Goal: Task Accomplishment & Management: Use online tool/utility

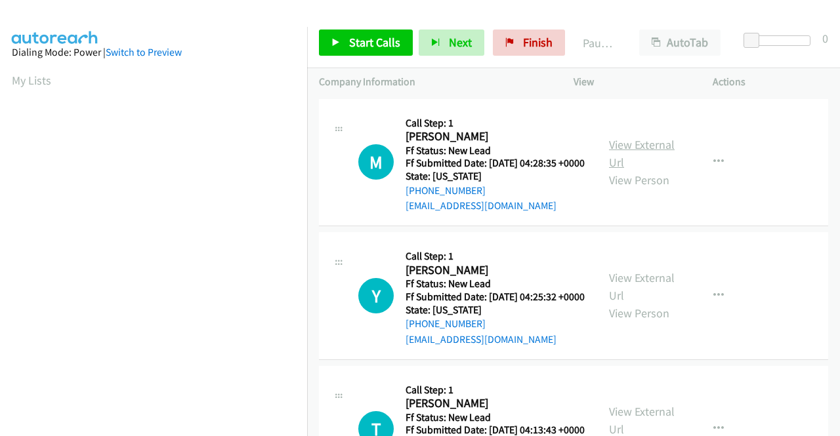
click at [640, 155] on link "View External Url" at bounding box center [642, 153] width 66 height 33
click at [647, 298] on link "View External Url" at bounding box center [642, 286] width 66 height 33
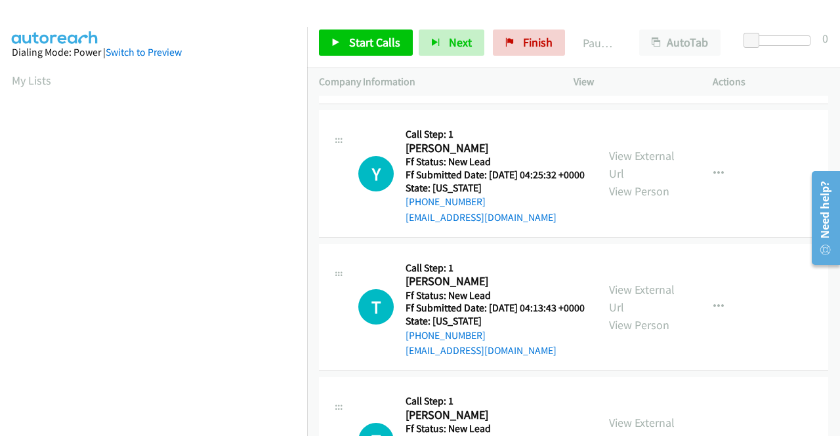
scroll to position [131, 0]
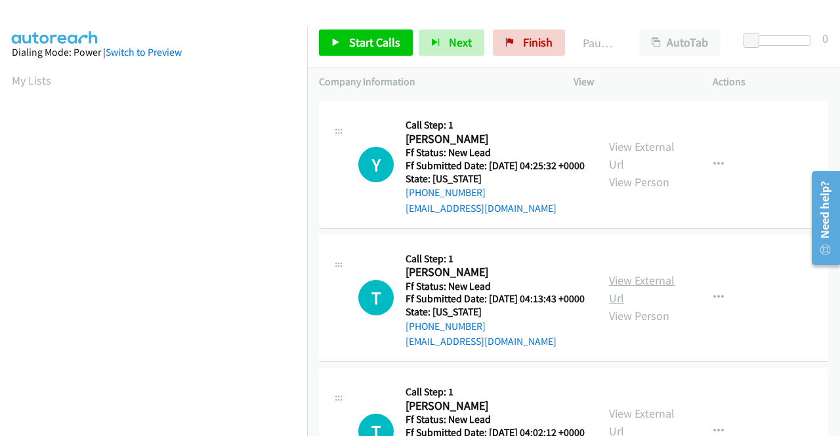
click at [647, 306] on link "View External Url" at bounding box center [642, 289] width 66 height 33
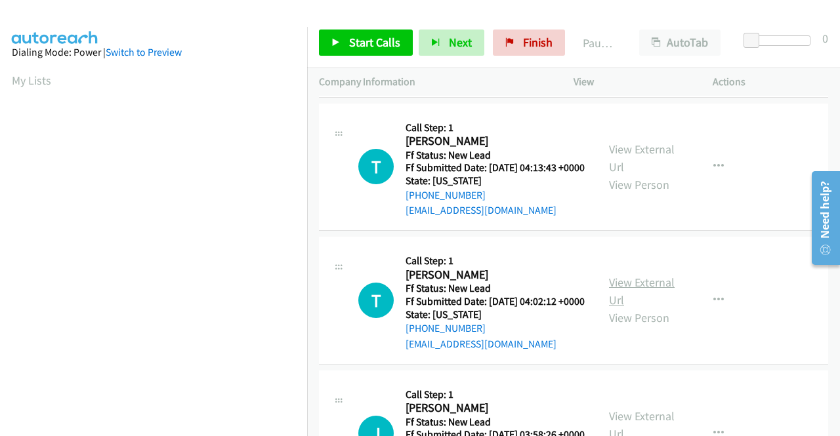
click at [637, 308] on link "View External Url" at bounding box center [642, 291] width 66 height 33
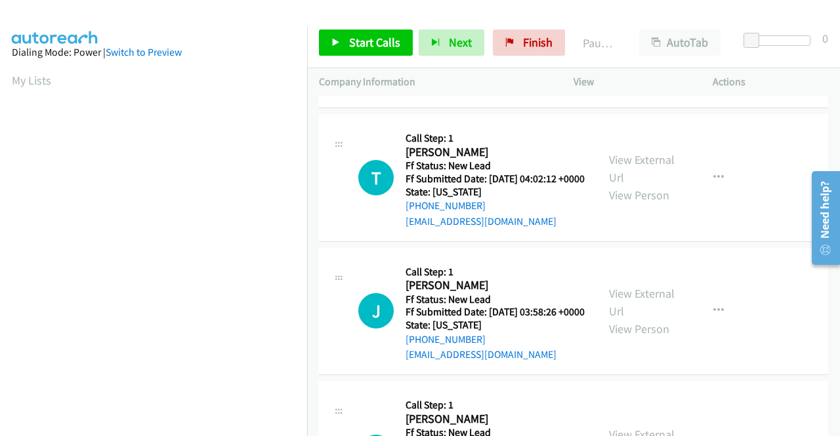
scroll to position [394, 0]
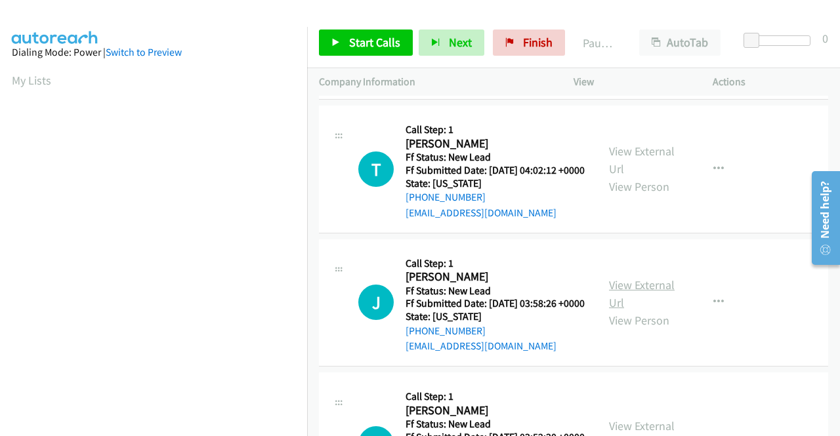
click at [626, 310] on link "View External Url" at bounding box center [642, 293] width 66 height 33
click at [375, 45] on span "Start Calls" at bounding box center [374, 42] width 51 height 15
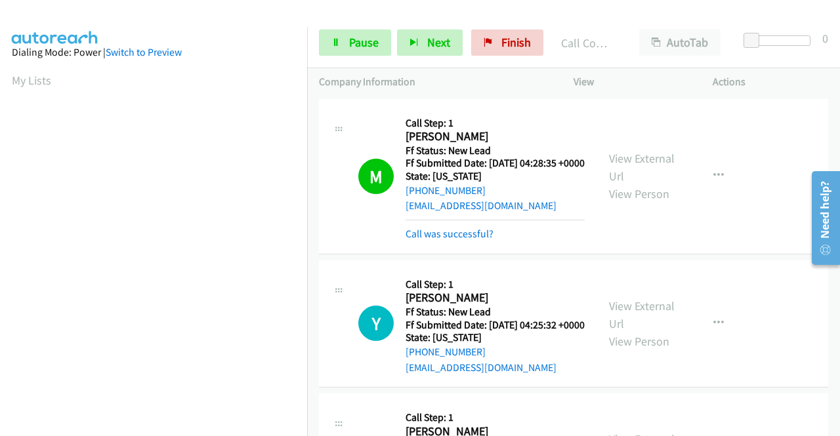
scroll to position [299, 0]
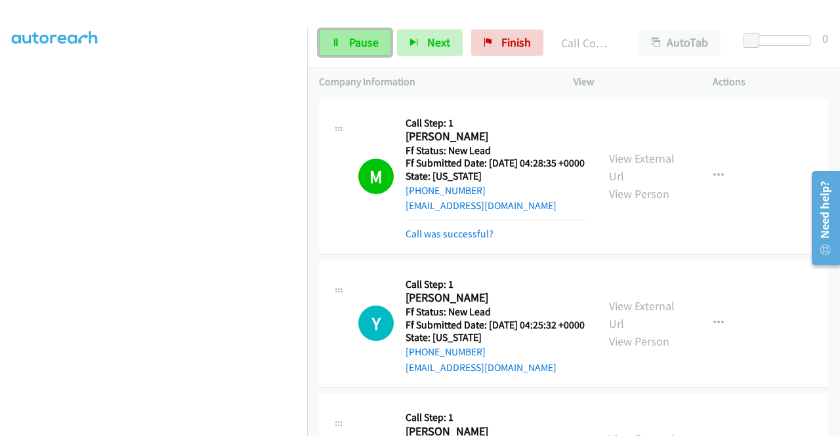
click at [365, 41] on span "Pause" at bounding box center [364, 42] width 30 height 15
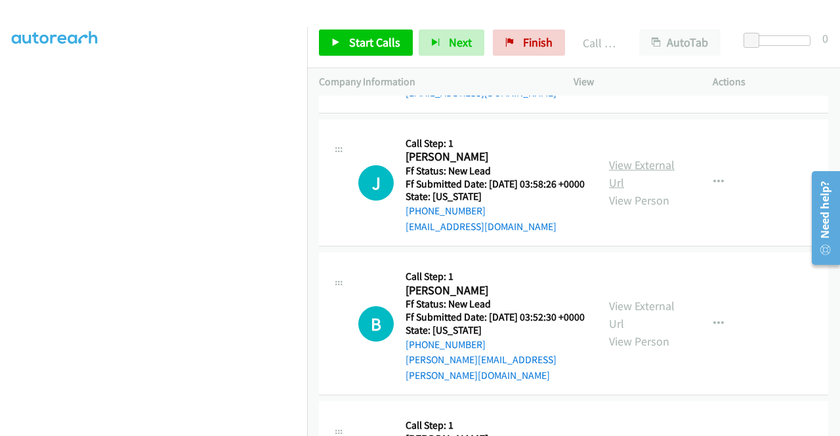
scroll to position [590, 0]
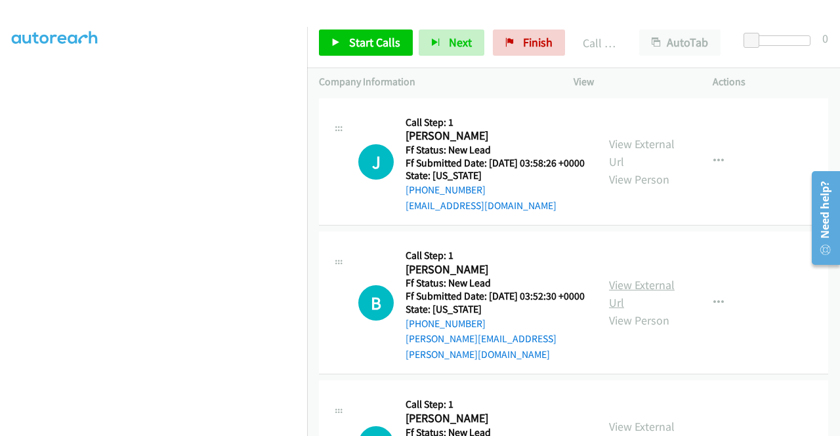
click at [640, 310] on link "View External Url" at bounding box center [642, 293] width 66 height 33
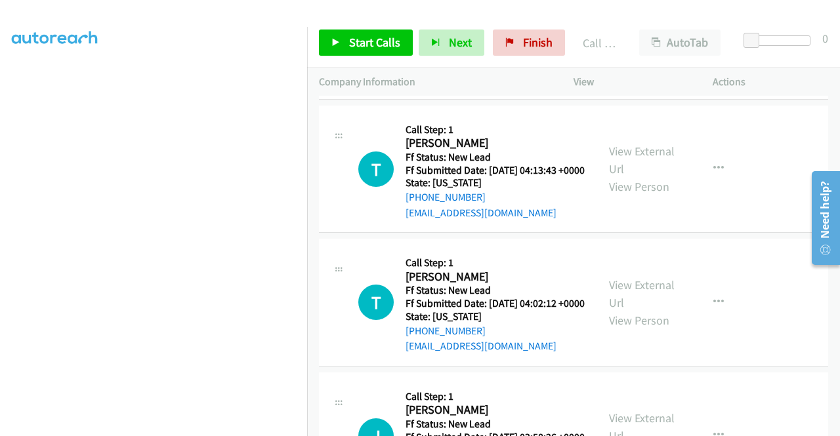
scroll to position [328, 0]
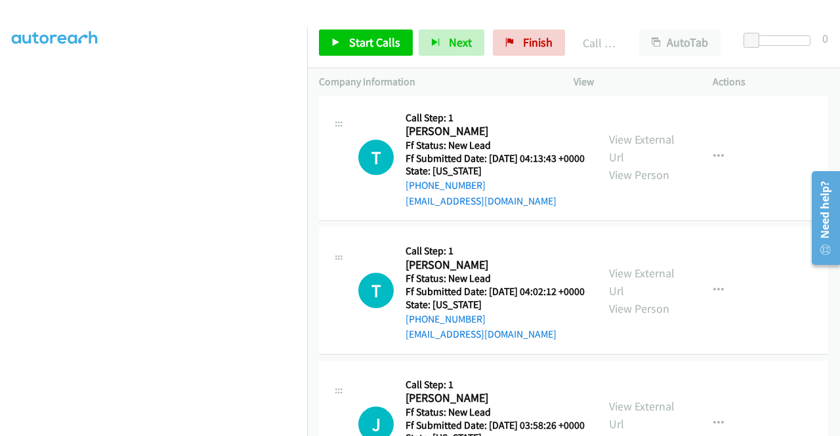
click at [726, 224] on td "T Callback Scheduled Call Step: 1 [PERSON_NAME] America/New_York Ff Status: New…" at bounding box center [573, 158] width 533 height 134
click at [380, 37] on span "Start Calls" at bounding box center [374, 42] width 51 height 15
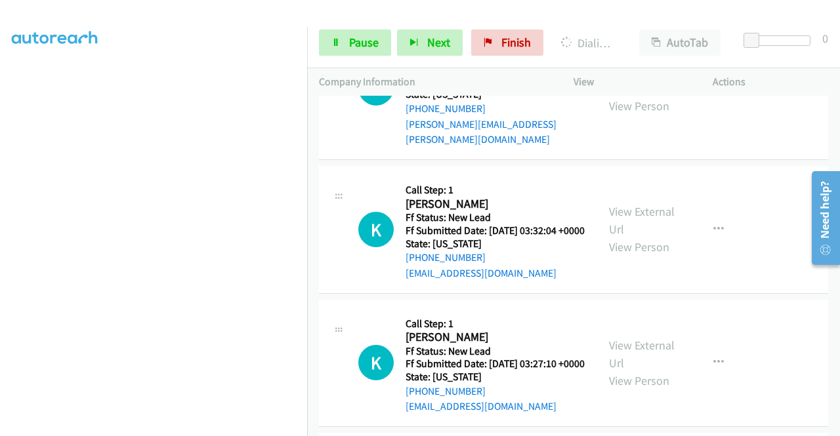
scroll to position [853, 0]
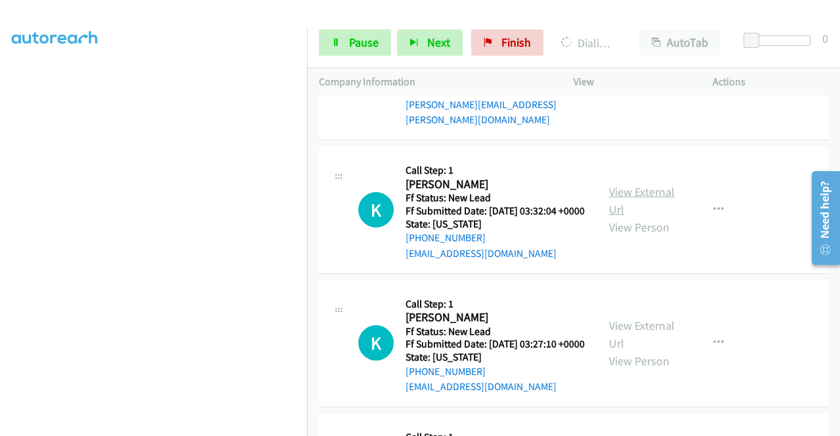
click at [653, 217] on link "View External Url" at bounding box center [642, 200] width 66 height 33
click at [641, 351] on link "View External Url" at bounding box center [642, 334] width 66 height 33
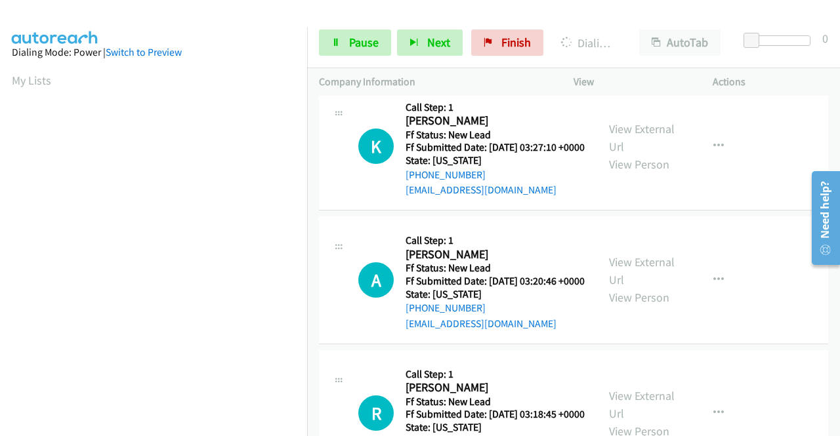
scroll to position [1115, 0]
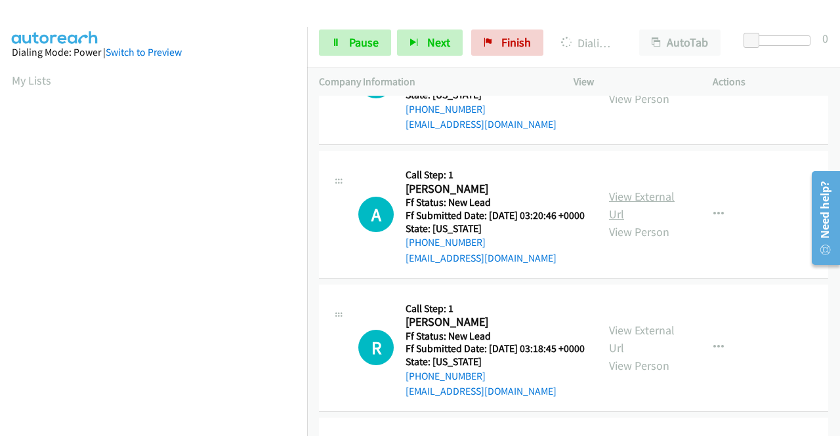
click at [641, 222] on link "View External Url" at bounding box center [642, 205] width 66 height 33
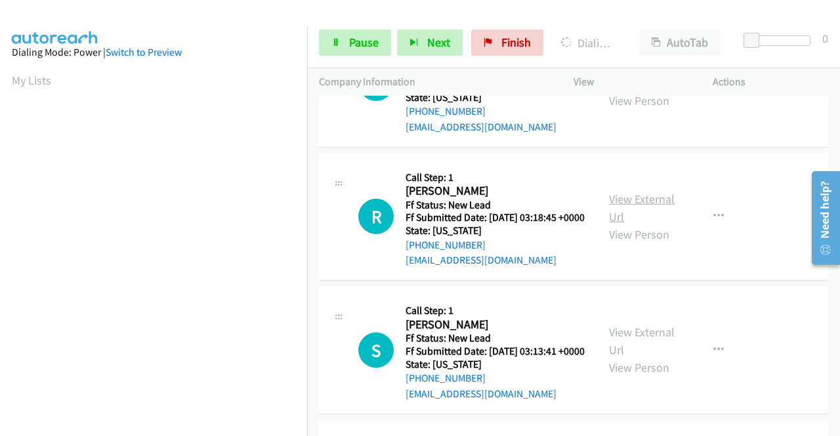
click at [622, 224] on link "View External Url" at bounding box center [642, 208] width 66 height 33
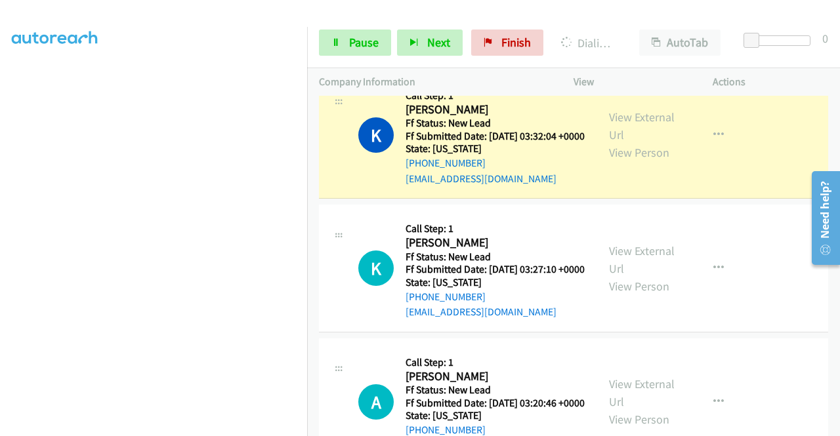
scroll to position [0, 0]
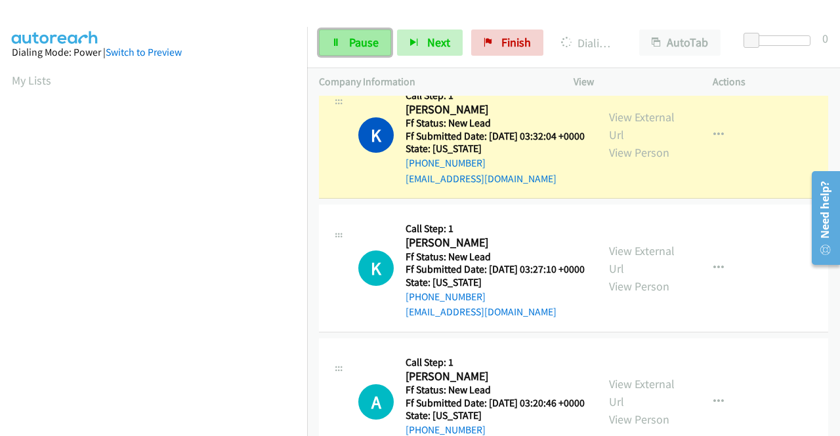
click at [367, 52] on link "Pause" at bounding box center [355, 43] width 72 height 26
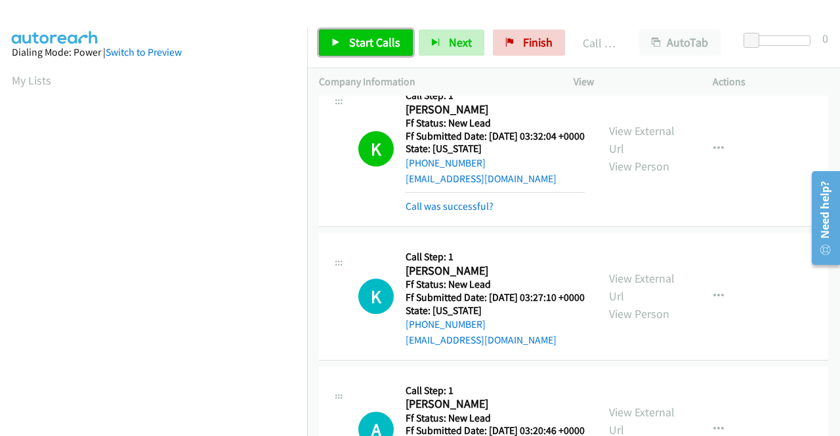
click at [378, 47] on span "Start Calls" at bounding box center [374, 42] width 51 height 15
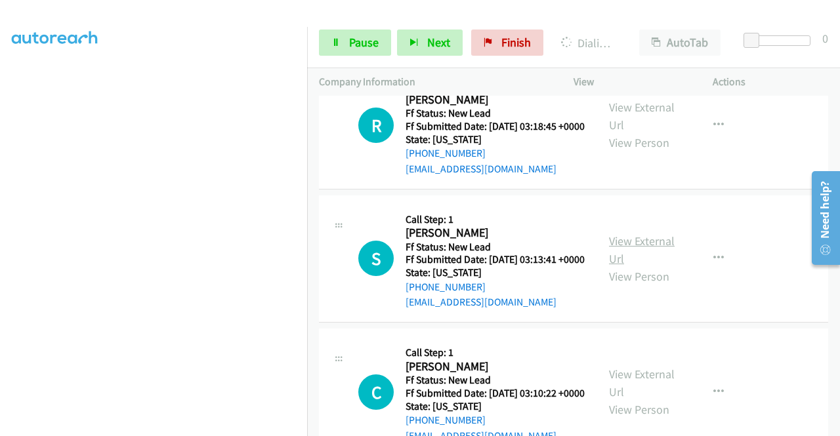
scroll to position [1471, 0]
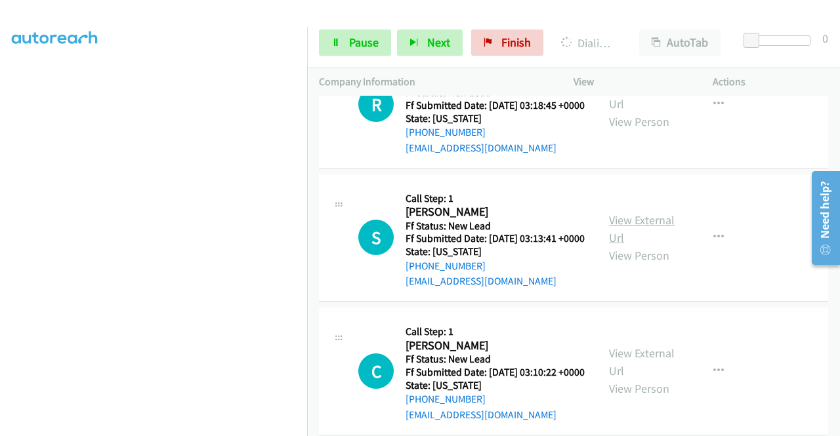
click at [640, 245] on link "View External Url" at bounding box center [642, 229] width 66 height 33
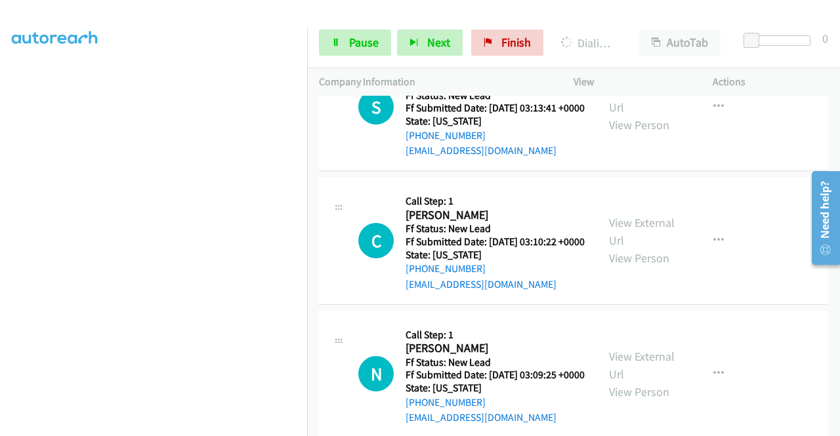
scroll to position [1602, 0]
click at [656, 247] on link "View External Url" at bounding box center [642, 230] width 66 height 33
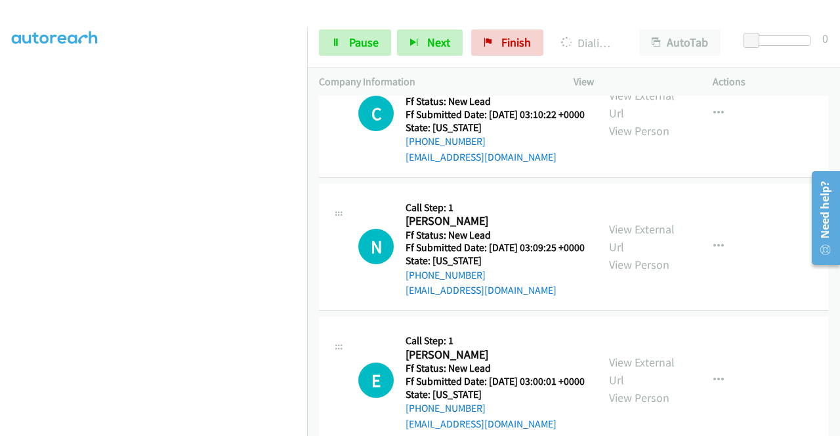
scroll to position [1733, 0]
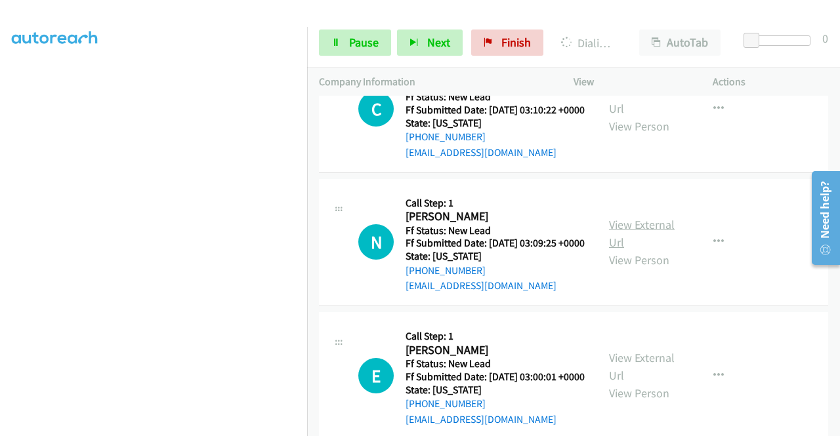
click at [641, 250] on link "View External Url" at bounding box center [642, 233] width 66 height 33
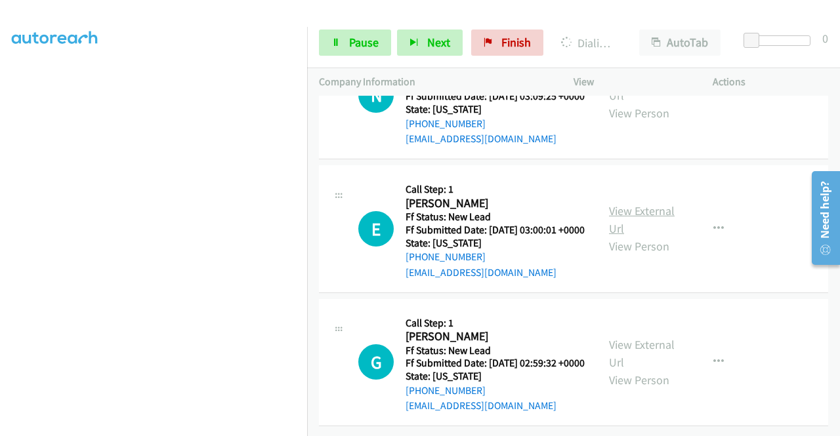
scroll to position [1930, 0]
click at [632, 236] on link "View External Url" at bounding box center [642, 219] width 66 height 33
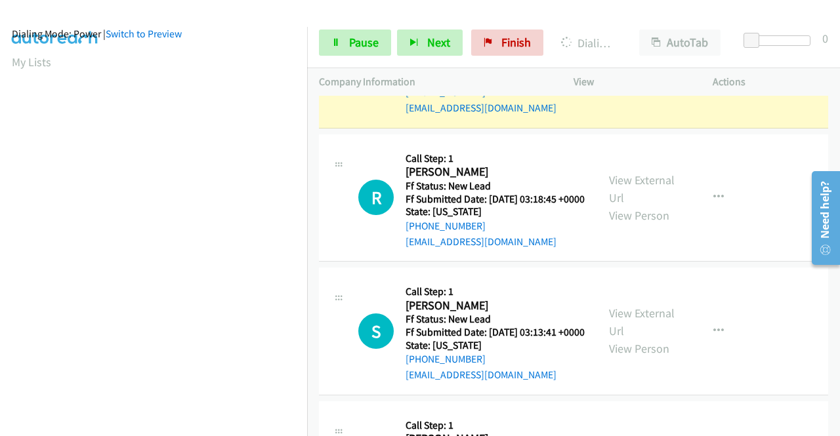
scroll to position [0, 0]
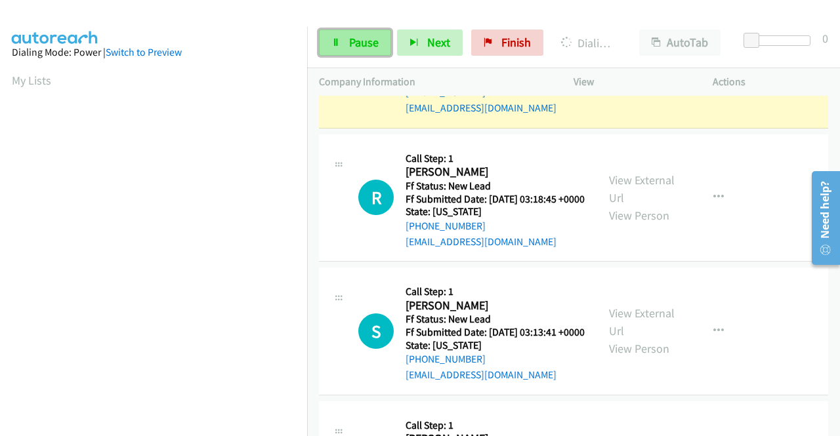
click at [353, 39] on span "Pause" at bounding box center [364, 42] width 30 height 15
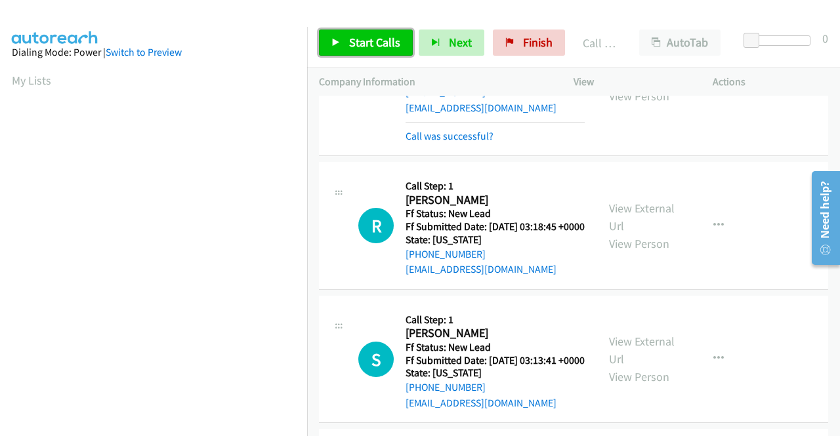
click at [345, 53] on link "Start Calls" at bounding box center [366, 43] width 94 height 26
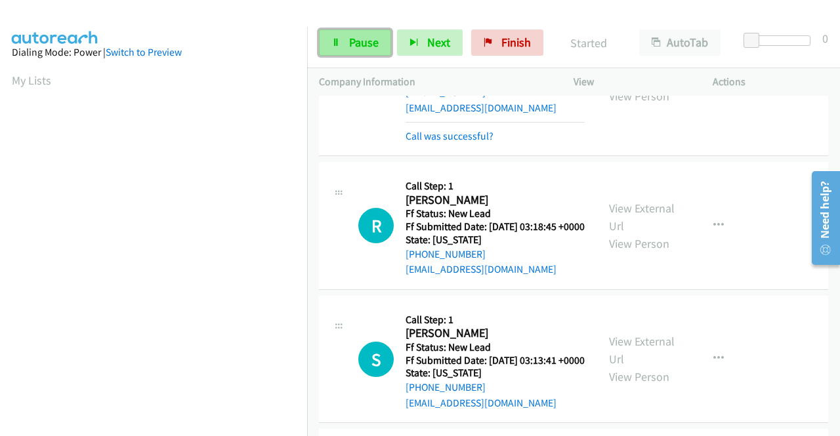
click at [365, 43] on span "Pause" at bounding box center [364, 42] width 30 height 15
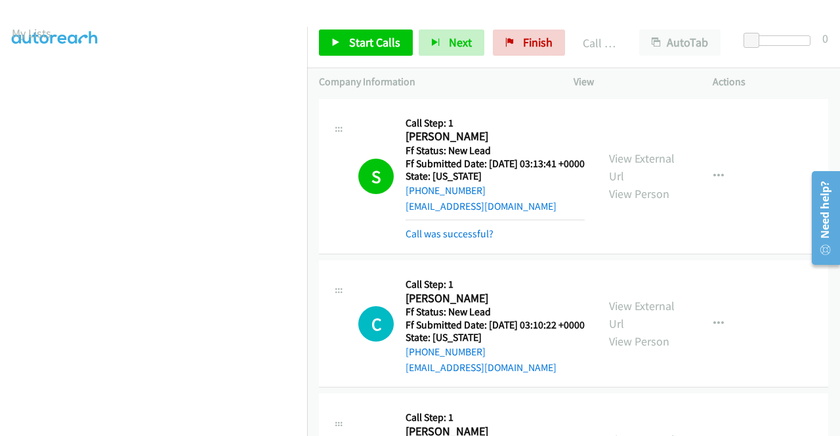
scroll to position [37, 0]
click at [423, 240] on link "Call was successful?" at bounding box center [449, 234] width 88 height 12
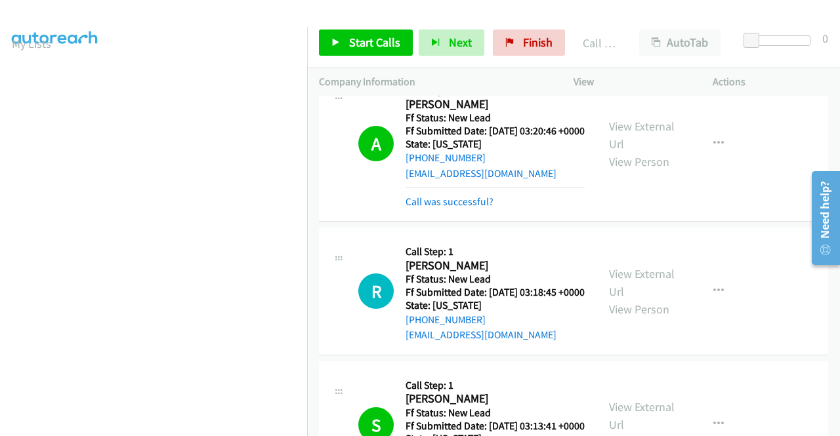
scroll to position [74, 0]
click at [477, 208] on link "Call was successful?" at bounding box center [449, 201] width 88 height 12
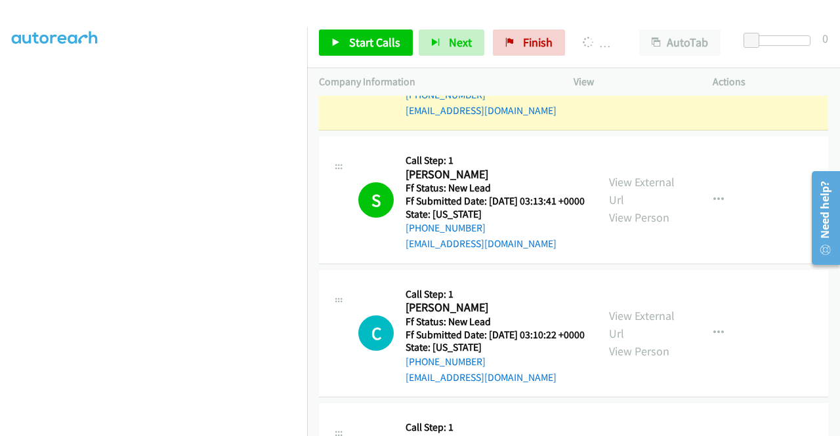
scroll to position [0, 0]
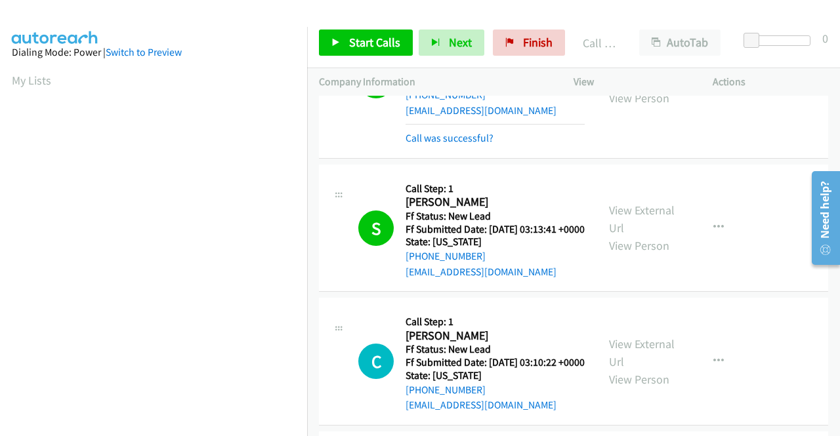
click at [777, 274] on div "S Callback Scheduled Call Step: 1 [PERSON_NAME] America/New_York Ff Status: New…" at bounding box center [573, 229] width 509 height 128
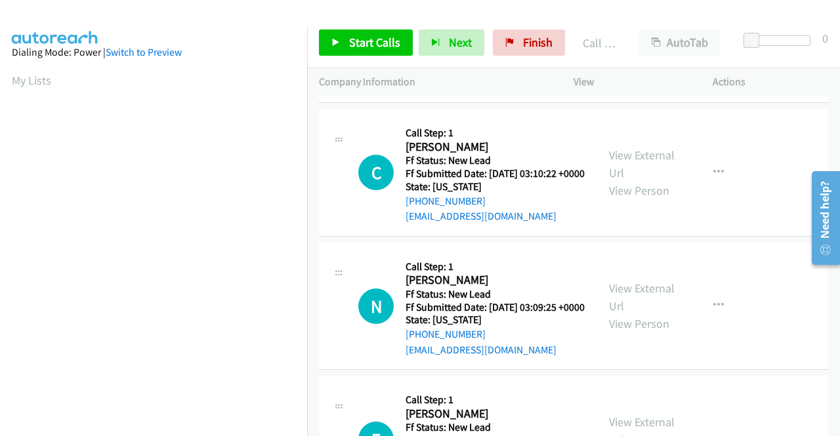
scroll to position [1733, 0]
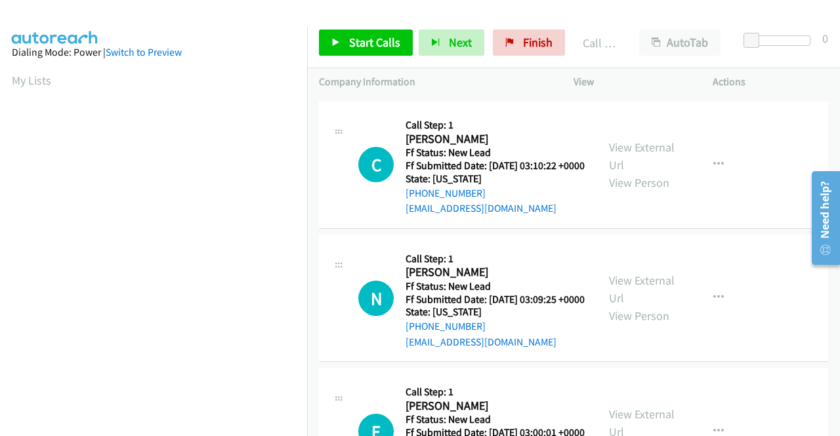
click at [779, 98] on td "S Callback Scheduled Call Step: 1 [PERSON_NAME] America/New_York Ff Status: New…" at bounding box center [573, 32] width 533 height 134
click at [752, 98] on td "S Callback Scheduled Call Step: 1 [PERSON_NAME] America/New_York Ff Status: New…" at bounding box center [573, 32] width 533 height 134
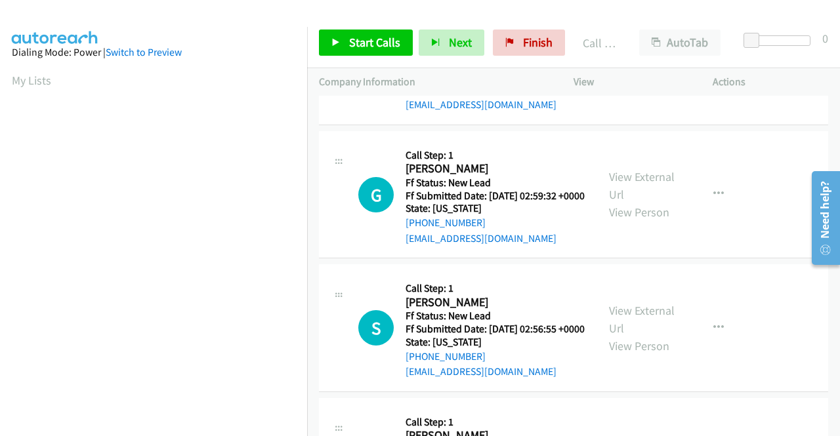
scroll to position [2127, 0]
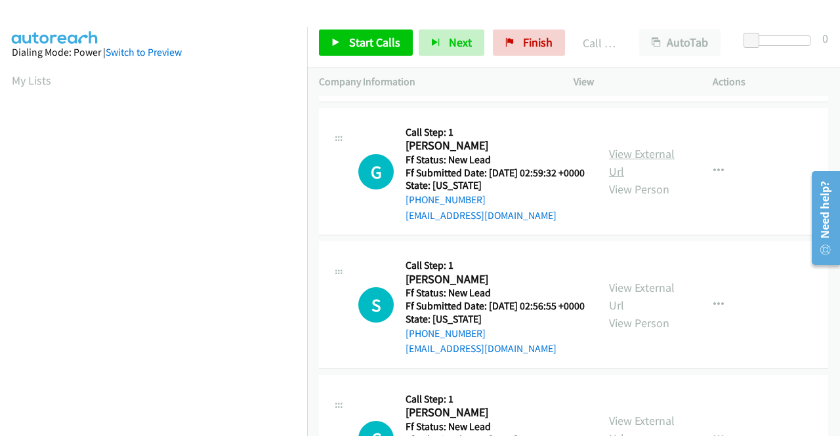
click at [641, 179] on link "View External Url" at bounding box center [642, 162] width 66 height 33
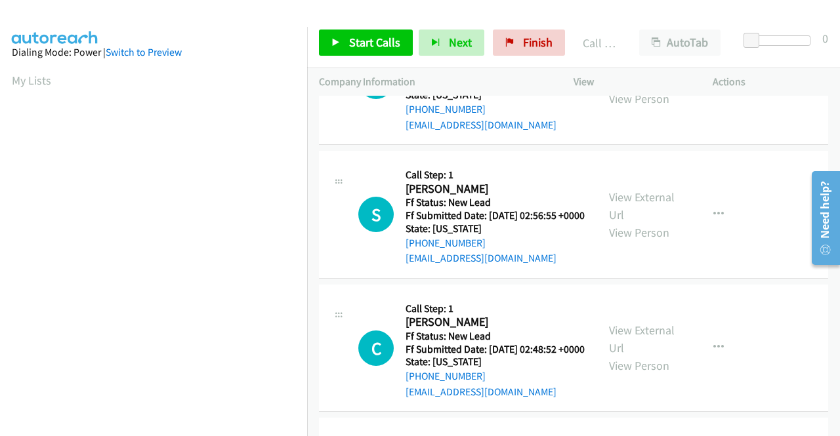
scroll to position [2323, 0]
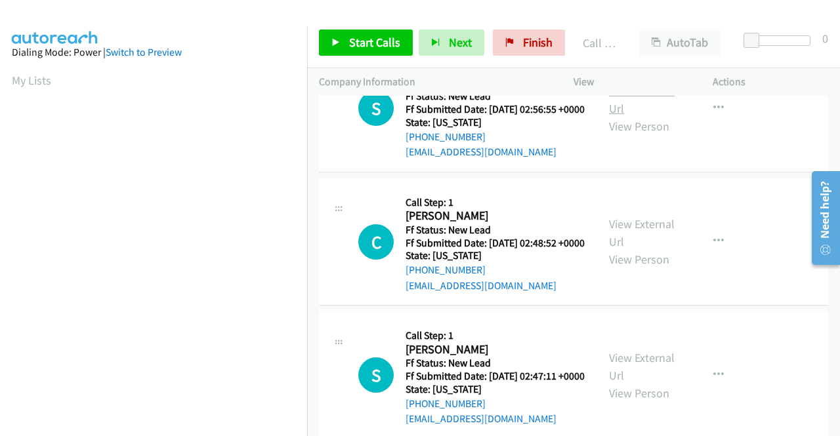
click at [661, 116] on link "View External Url" at bounding box center [642, 99] width 66 height 33
click at [376, 38] on span "Start Calls" at bounding box center [374, 42] width 51 height 15
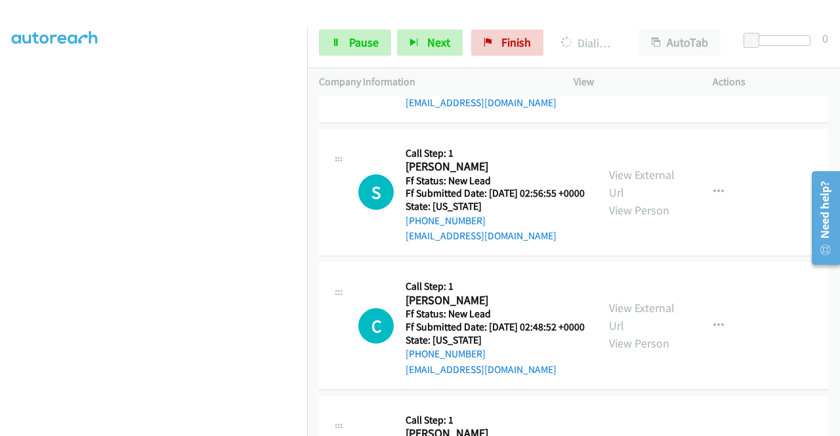
scroll to position [2389, 0]
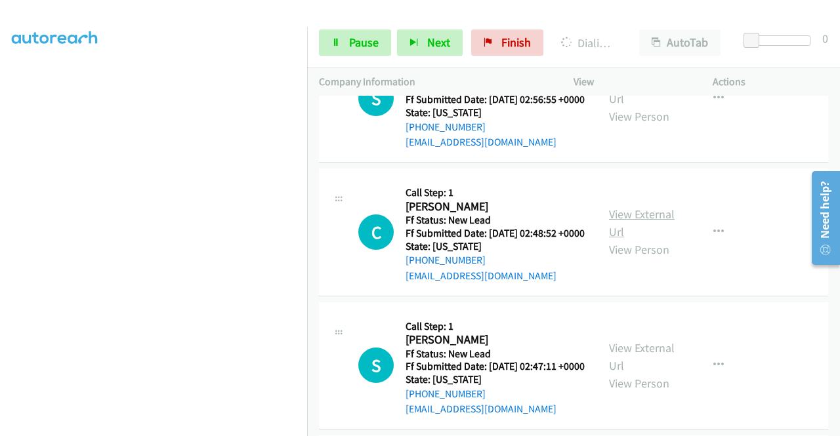
click at [630, 239] on link "View External Url" at bounding box center [642, 223] width 66 height 33
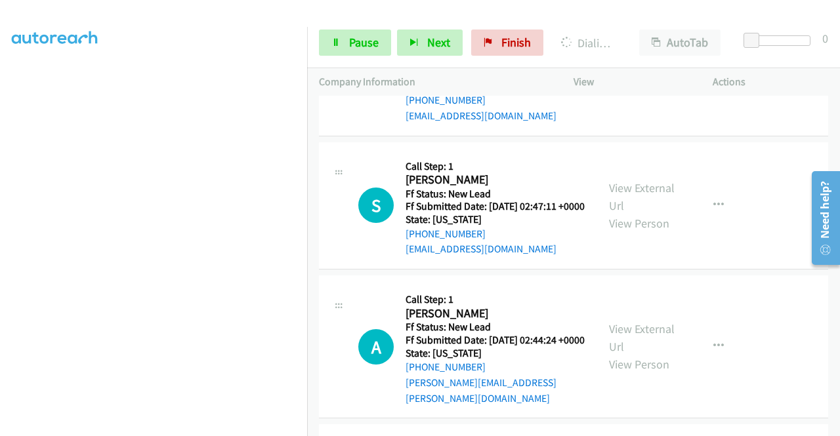
scroll to position [2586, 0]
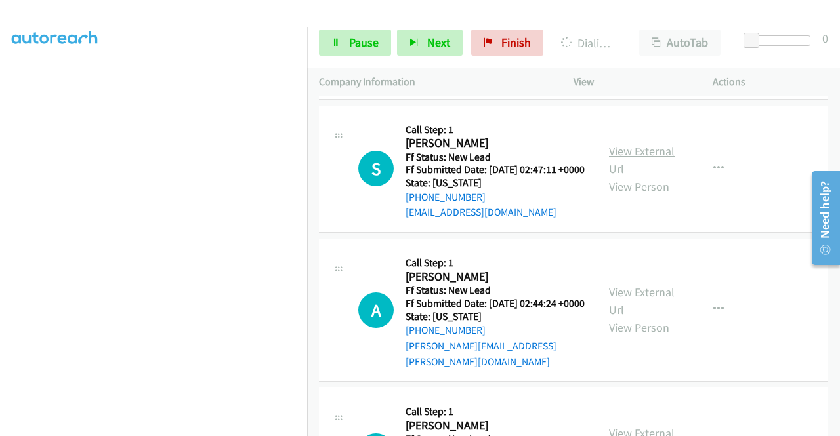
click at [632, 176] on link "View External Url" at bounding box center [642, 160] width 66 height 33
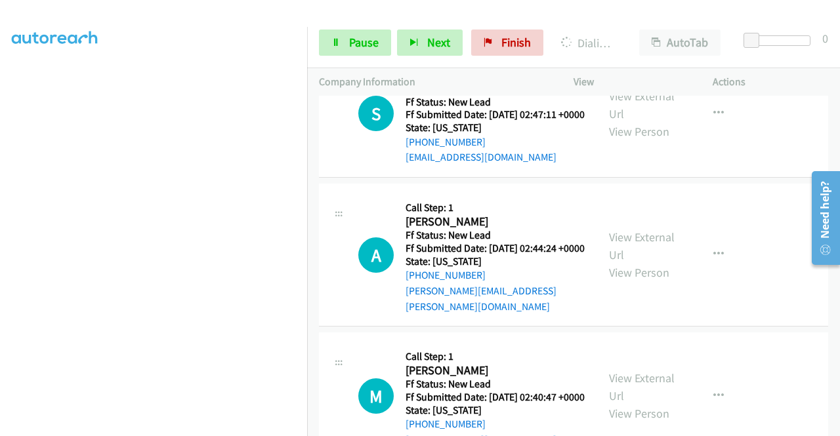
scroll to position [2717, 0]
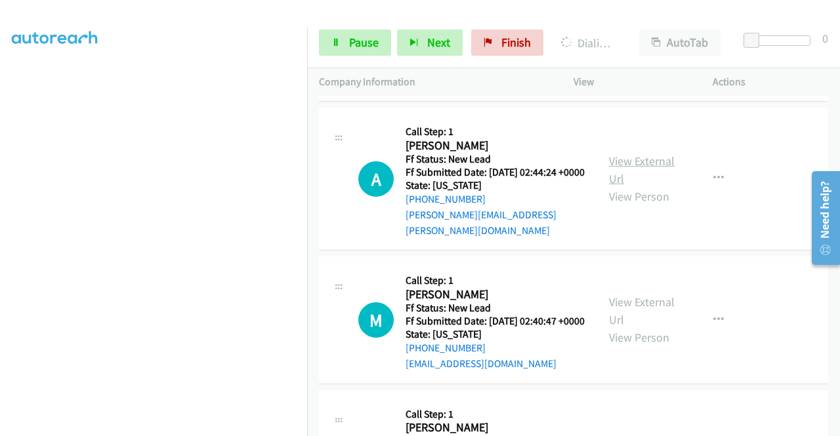
click at [638, 186] on link "View External Url" at bounding box center [642, 169] width 66 height 33
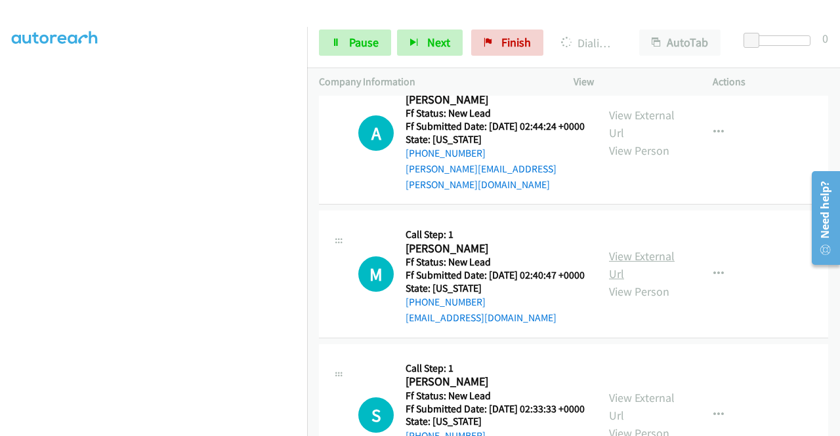
scroll to position [2914, 0]
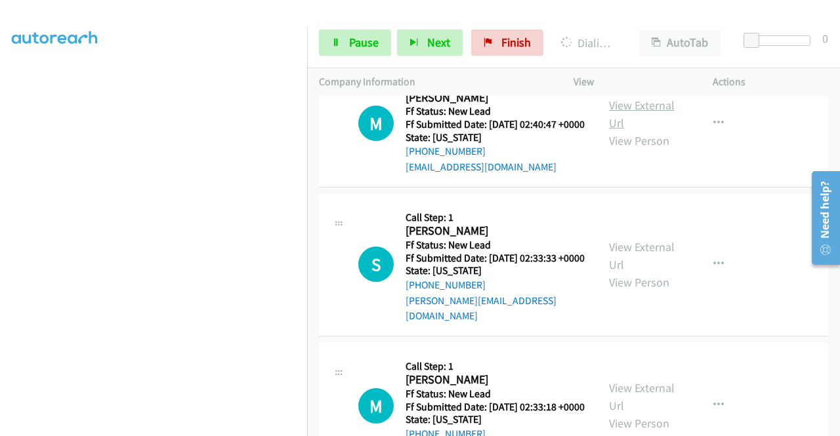
click at [631, 131] on link "View External Url" at bounding box center [642, 114] width 66 height 33
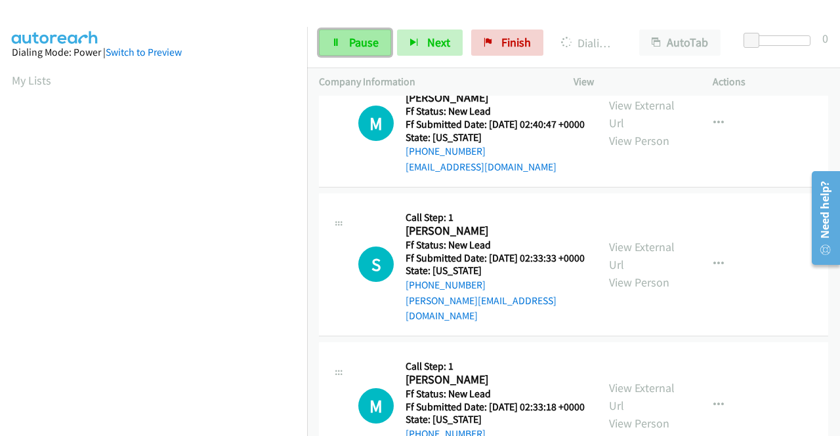
click at [357, 41] on span "Pause" at bounding box center [364, 42] width 30 height 15
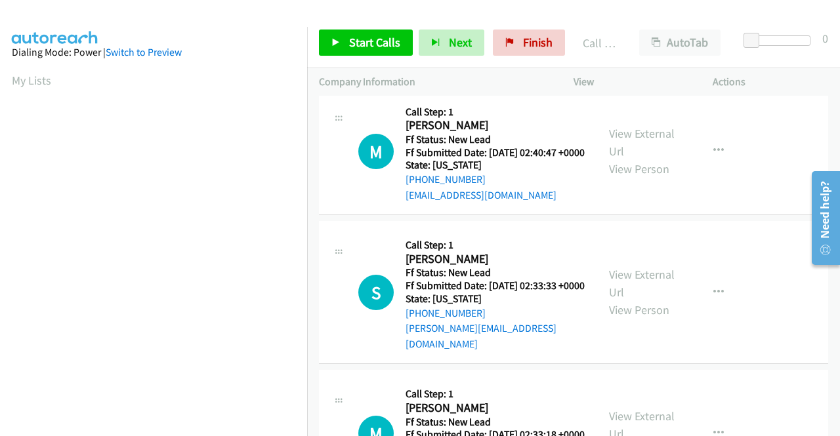
scroll to position [2941, 0]
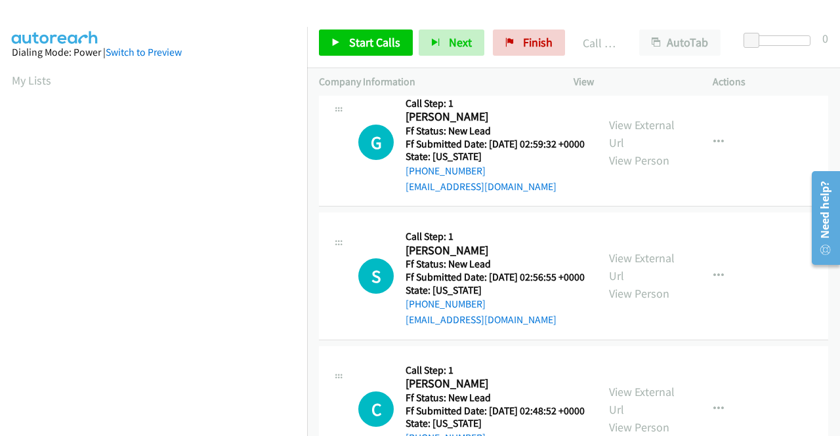
scroll to position [2220, 0]
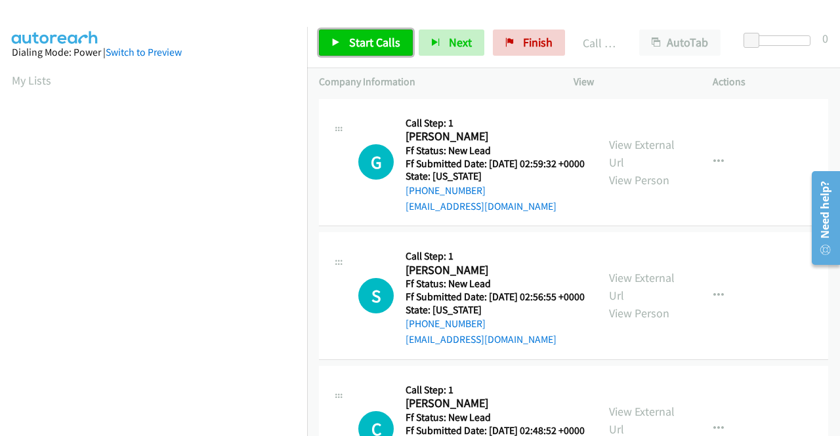
click at [356, 43] on span "Start Calls" at bounding box center [374, 42] width 51 height 15
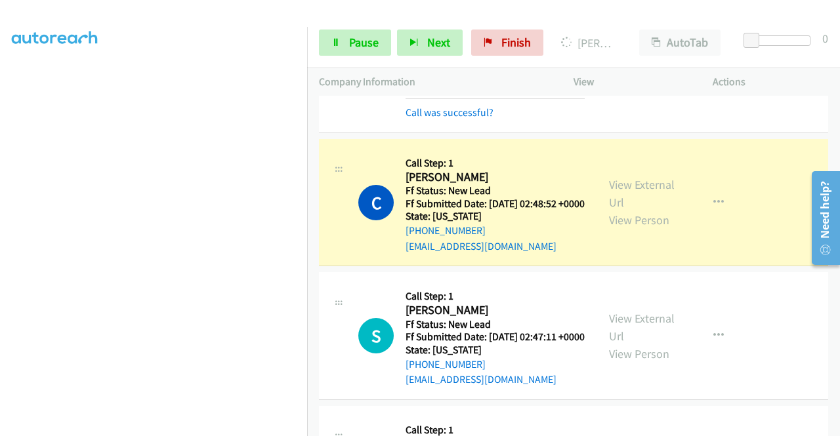
scroll to position [2482, 0]
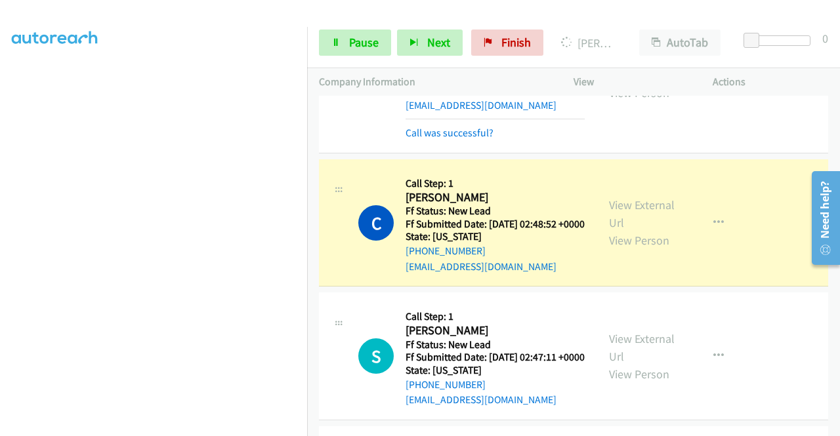
click at [643, 83] on link "View External Url" at bounding box center [642, 66] width 66 height 33
click at [220, 424] on section at bounding box center [153, 125] width 283 height 628
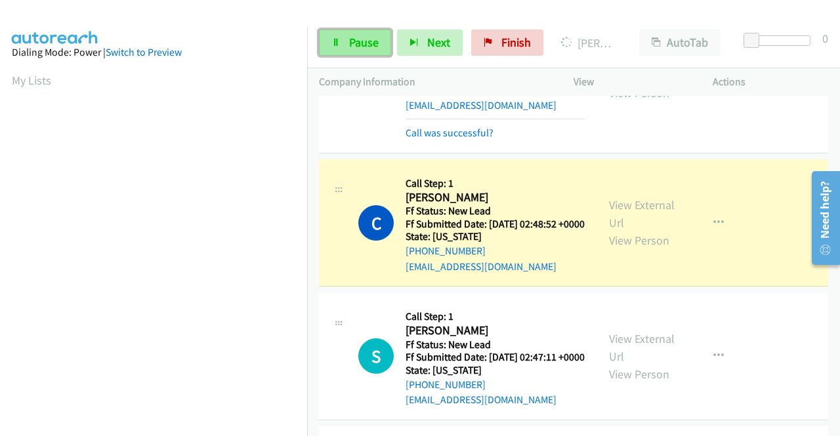
click at [357, 44] on span "Pause" at bounding box center [364, 42] width 30 height 15
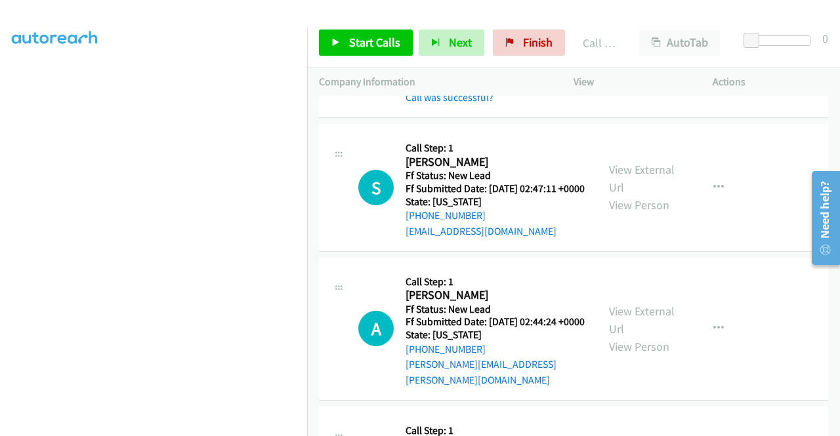
scroll to position [2810, 0]
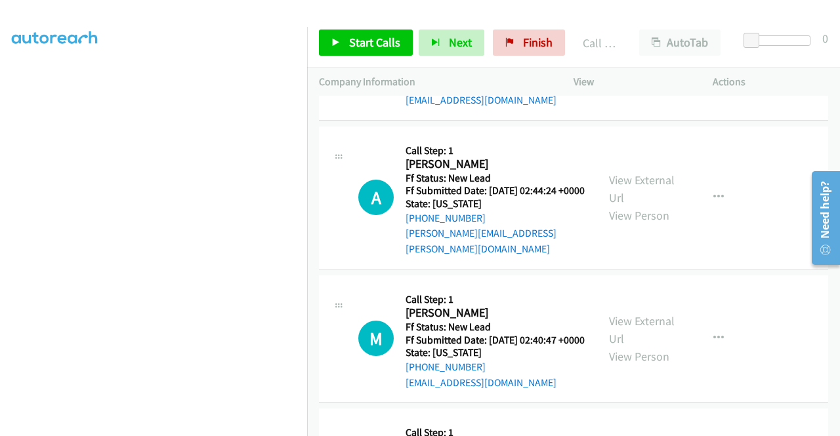
click at [377, 45] on span "Start Calls" at bounding box center [374, 42] width 51 height 15
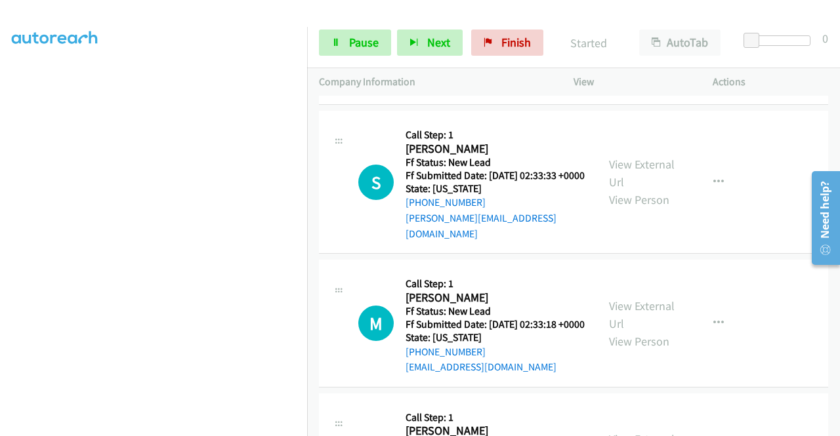
scroll to position [3138, 0]
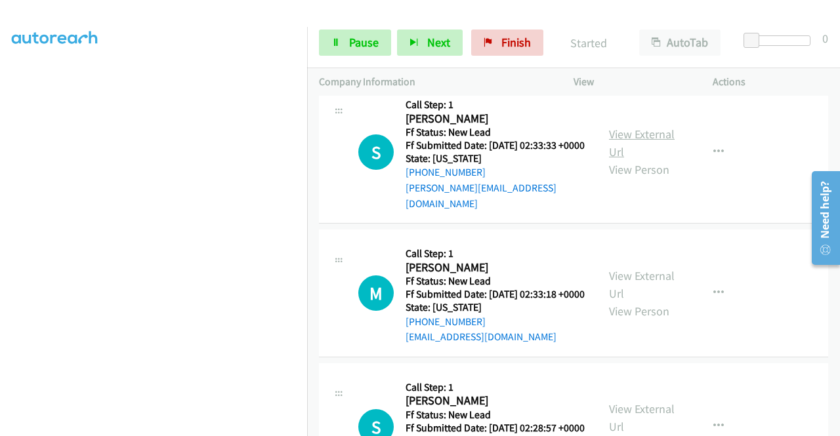
click at [646, 159] on link "View External Url" at bounding box center [642, 143] width 66 height 33
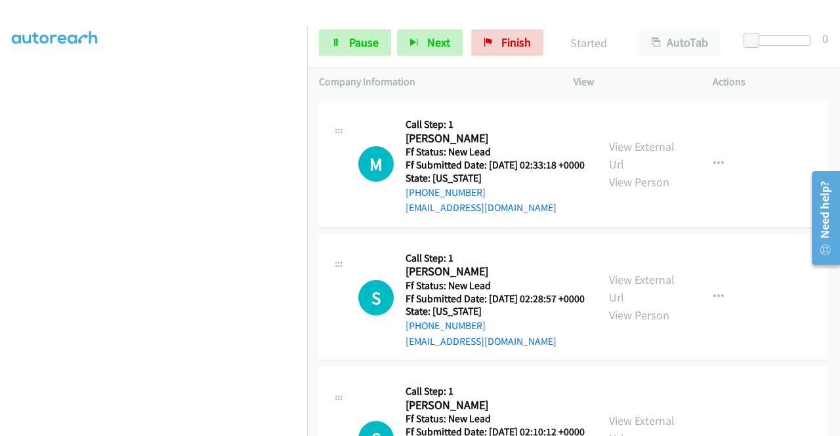
scroll to position [3269, 0]
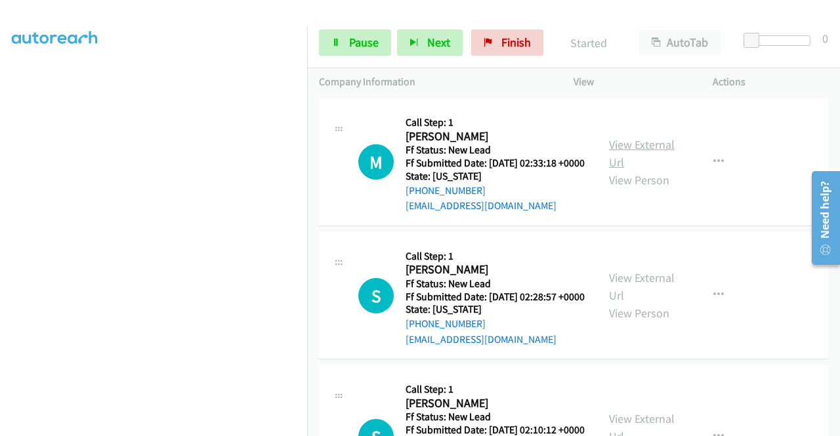
click at [643, 170] on link "View External Url" at bounding box center [642, 153] width 66 height 33
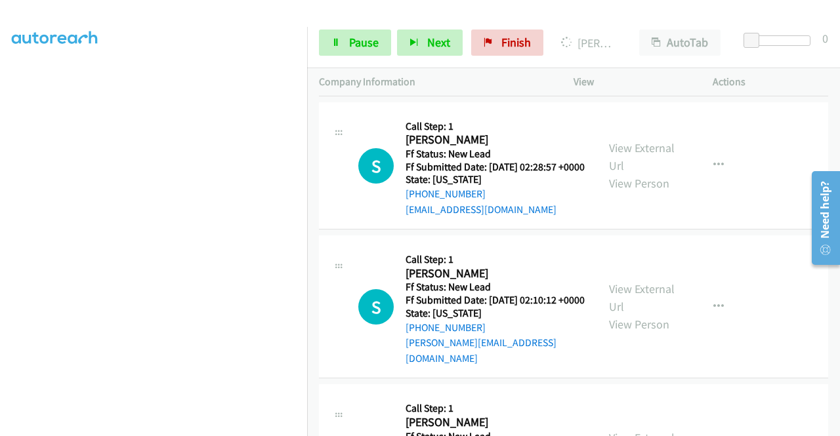
scroll to position [3400, 0]
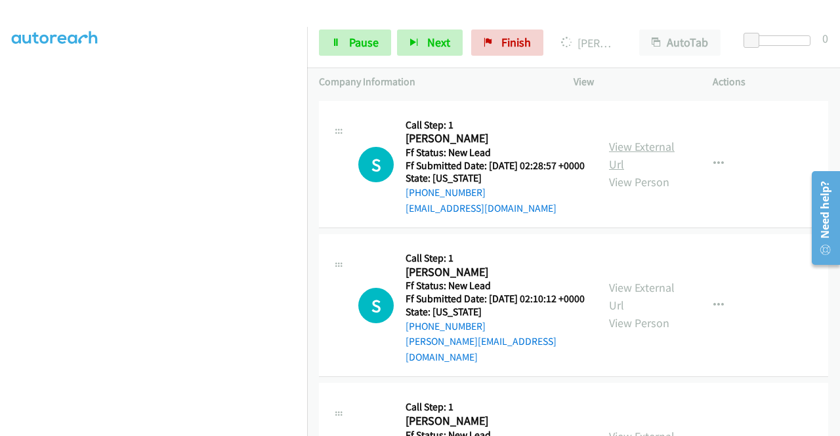
click at [636, 172] on link "View External Url" at bounding box center [642, 155] width 66 height 33
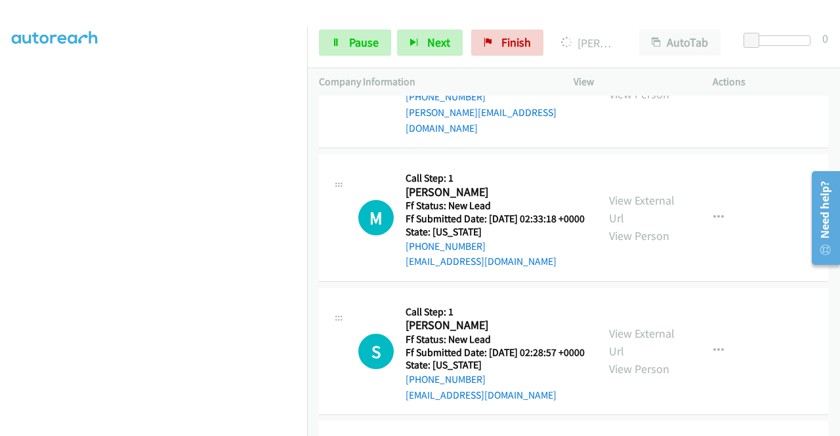
scroll to position [3072, 0]
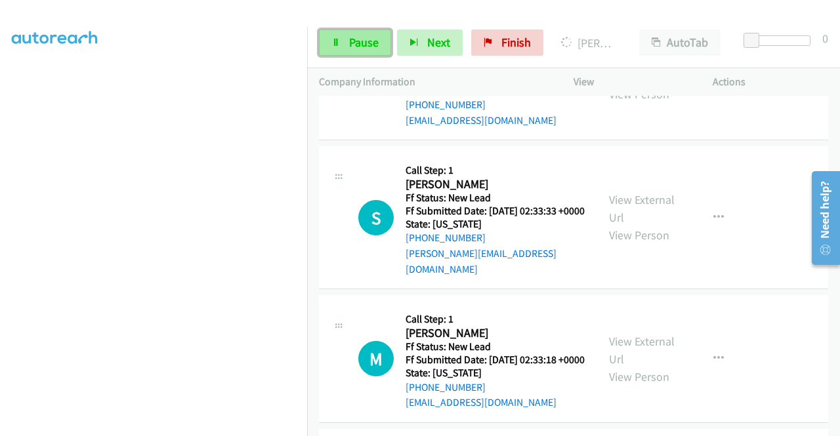
click at [345, 38] on link "Pause" at bounding box center [355, 43] width 72 height 26
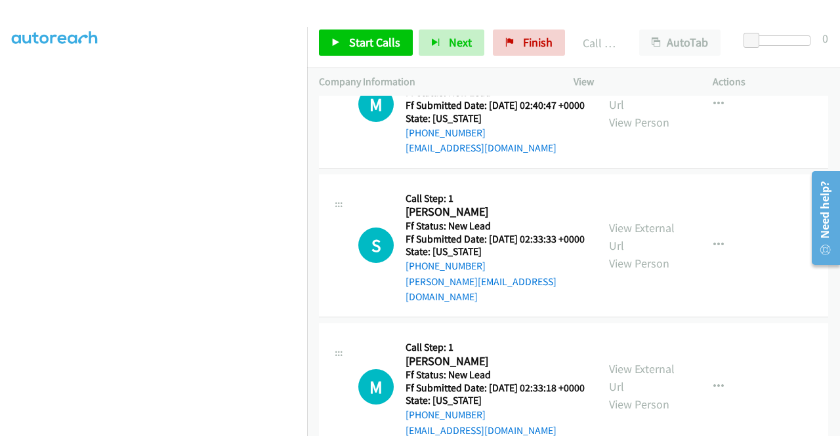
drag, startPoint x: 457, startPoint y: 178, endPoint x: 415, endPoint y: 182, distance: 42.2
copy link "[PHONE_NUMBER]"
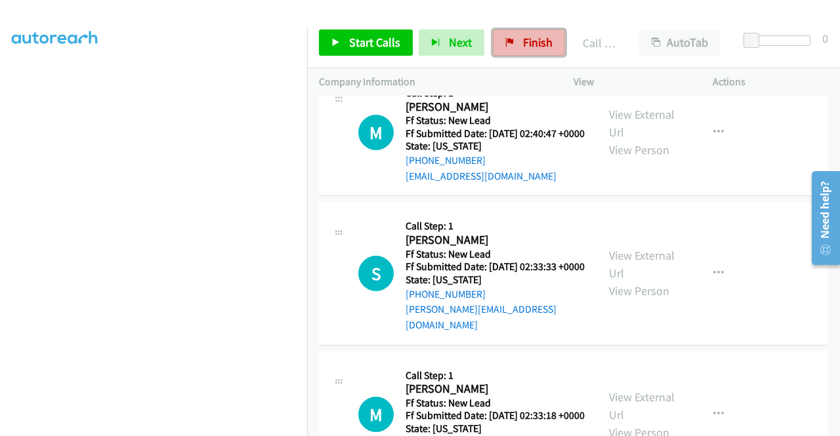
click at [512, 39] on link "Finish" at bounding box center [529, 43] width 72 height 26
